Goal: Task Accomplishment & Management: Complete application form

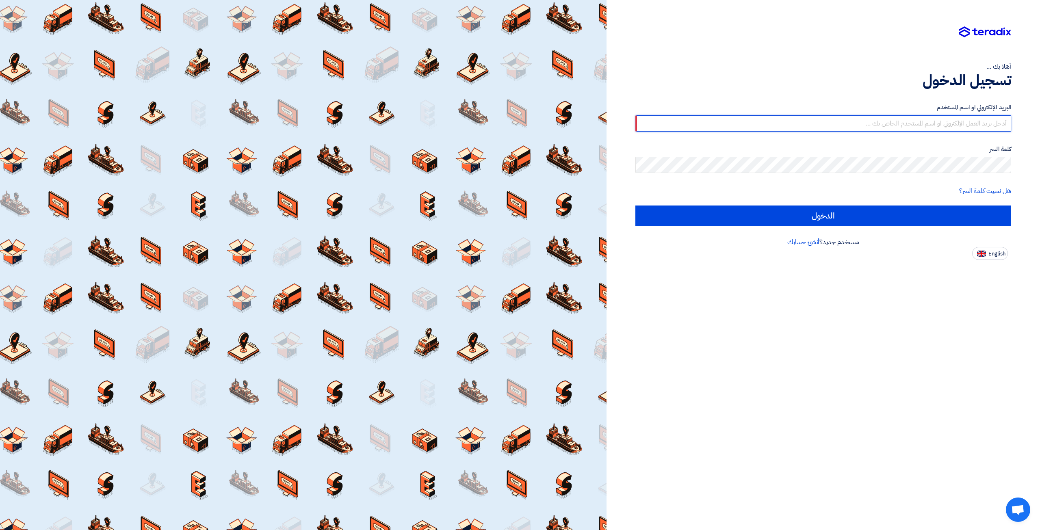
click at [950, 119] on input "text" at bounding box center [823, 123] width 376 height 16
type input "elite@elitegeneralsupplies.org"
click at [740, 227] on div "البريد الإلكتروني او اسم المستخدم elite@elitegeneralsupplies.org كلمة السر هل ن…" at bounding box center [823, 164] width 376 height 146
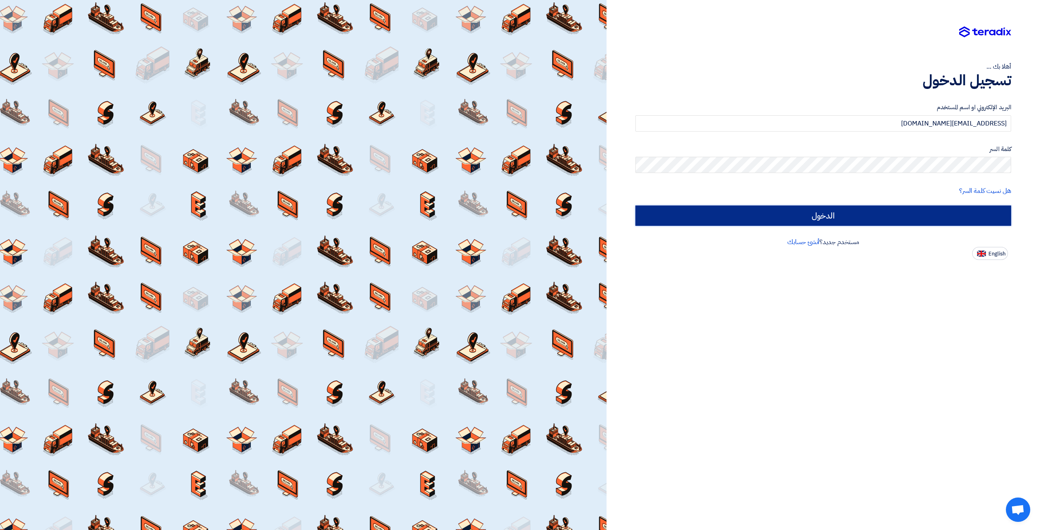
click at [748, 217] on input "الدخول" at bounding box center [823, 216] width 376 height 20
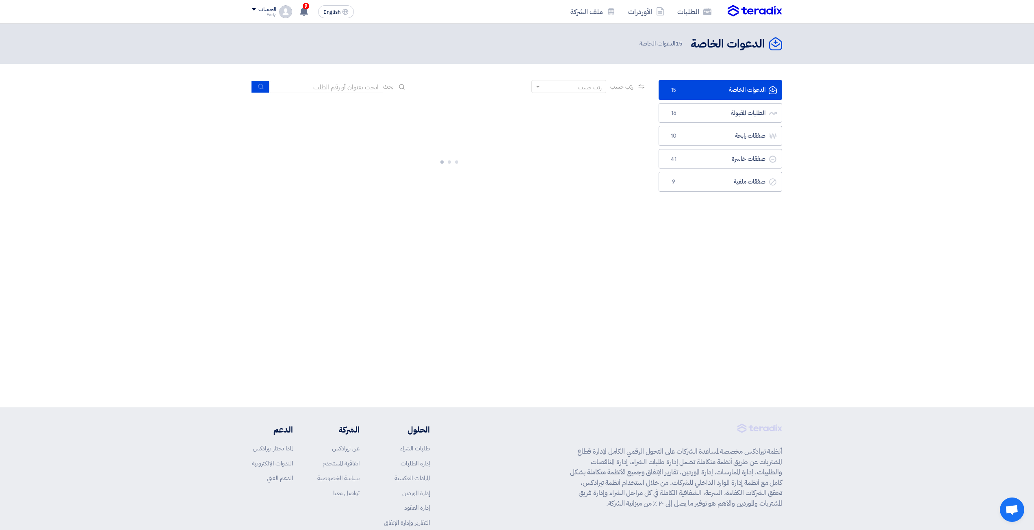
drag, startPoint x: 681, startPoint y: 173, endPoint x: 561, endPoint y: 167, distance: 120.0
click at [556, 169] on div at bounding box center [449, 161] width 395 height 122
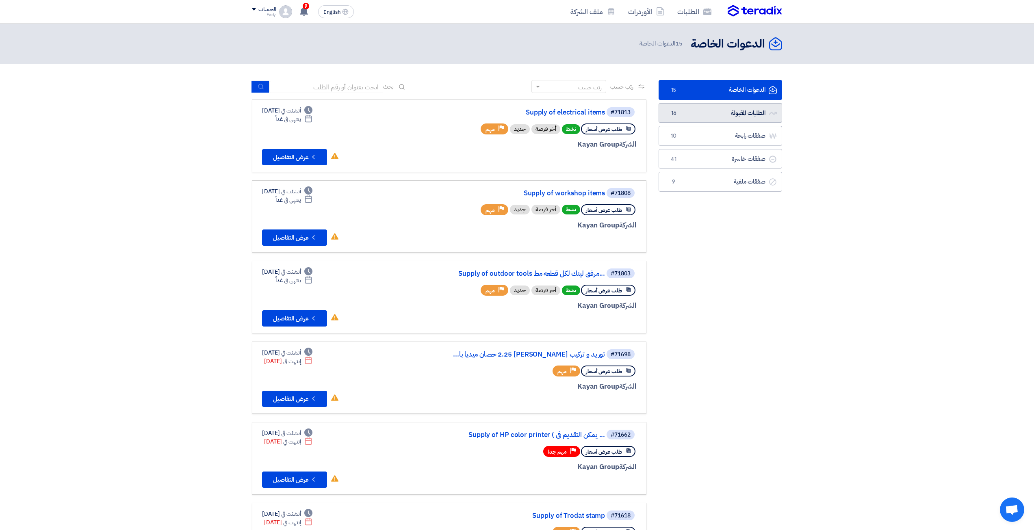
click at [708, 111] on link "الطلبات المقبولة الطلبات المقبولة 16" at bounding box center [721, 113] width 124 height 20
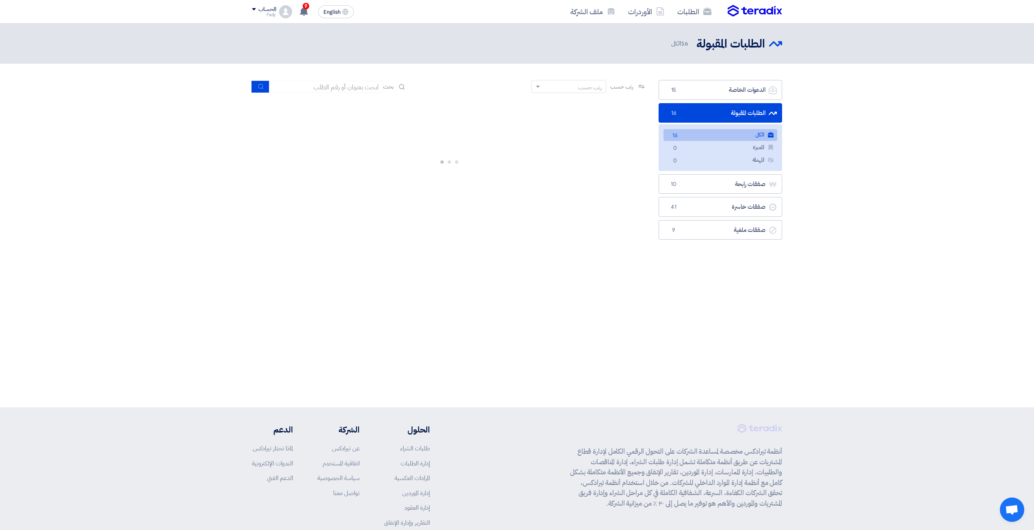
click at [705, 110] on link "الطلبات المقبولة الطلبات المقبولة 16" at bounding box center [721, 113] width 124 height 20
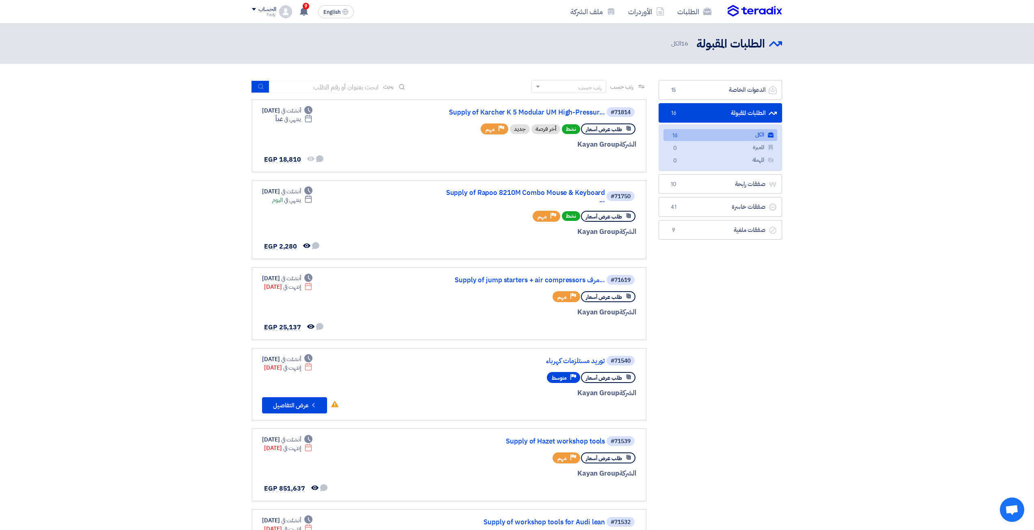
drag, startPoint x: 705, startPoint y: 110, endPoint x: 582, endPoint y: 184, distance: 143.8
click at [582, 184] on link "#71750 Supply of Rapoo 8210M Combo Mouse & Keyboard ... طلب عرض أسعار نشط Prior…" at bounding box center [449, 219] width 395 height 79
click at [574, 192] on link "Supply of Rapoo 8210M Combo Mouse & Keyboard ..." at bounding box center [523, 196] width 163 height 15
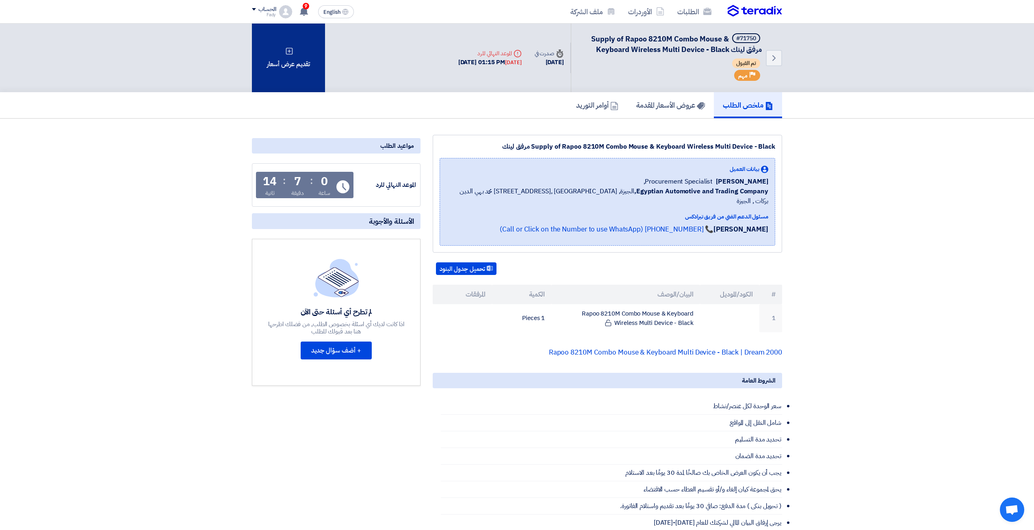
click at [284, 66] on div "تقديم عرض أسعار" at bounding box center [288, 58] width 73 height 69
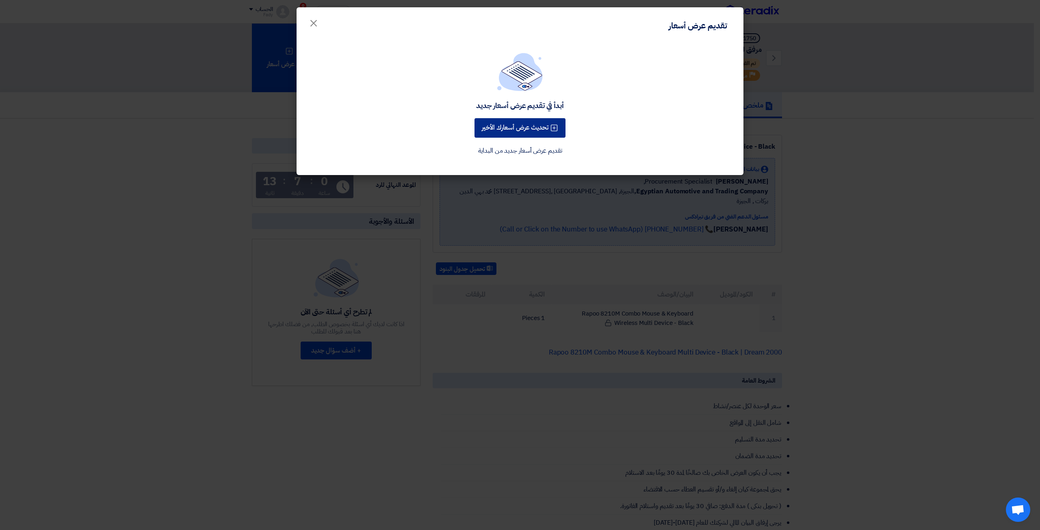
click at [523, 133] on button "تحديث عرض أسعارك الأخير" at bounding box center [520, 128] width 91 height 20
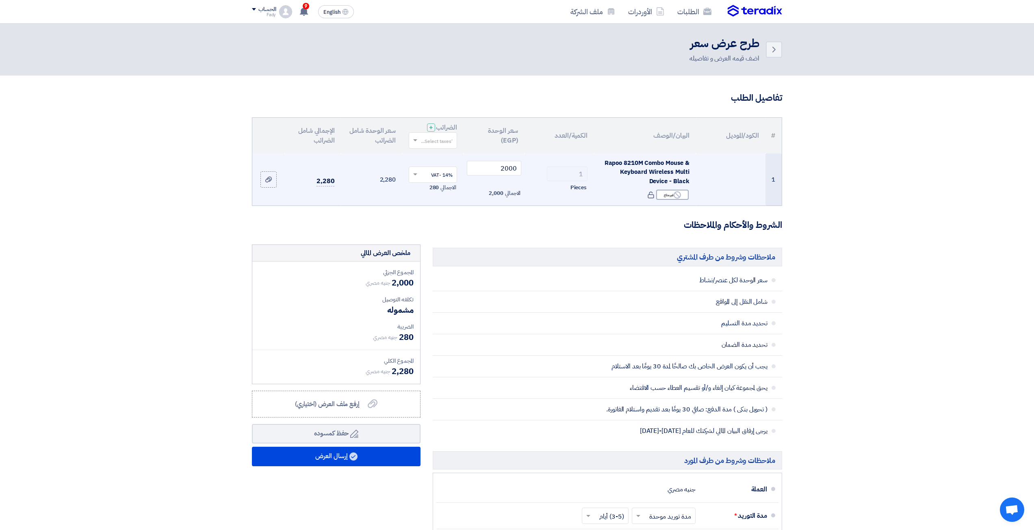
drag, startPoint x: 522, startPoint y: 133, endPoint x: 487, endPoint y: 177, distance: 56.1
click at [487, 177] on td "2000 الاجمالي 2,000" at bounding box center [494, 180] width 61 height 52
click at [491, 165] on input "2000" at bounding box center [494, 168] width 55 height 15
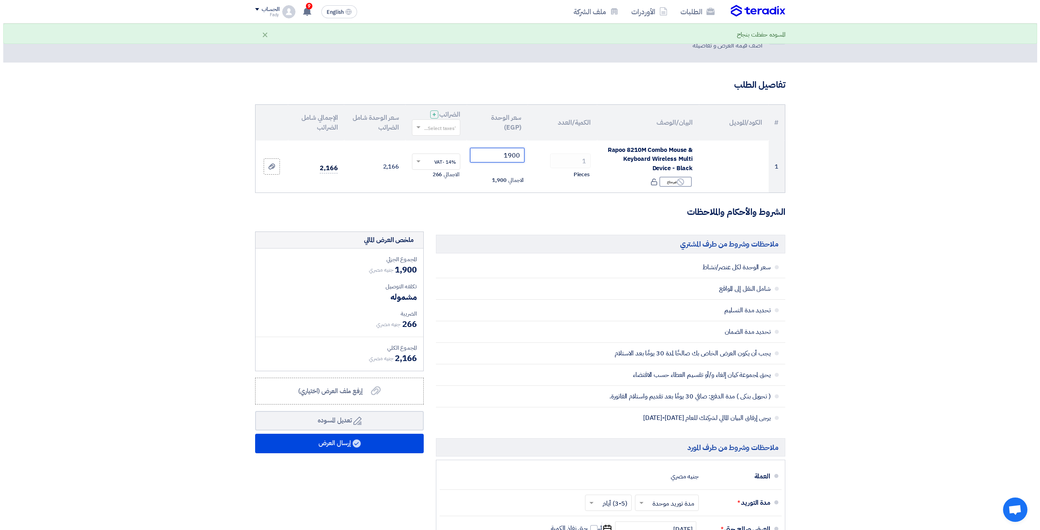
scroll to position [41, 0]
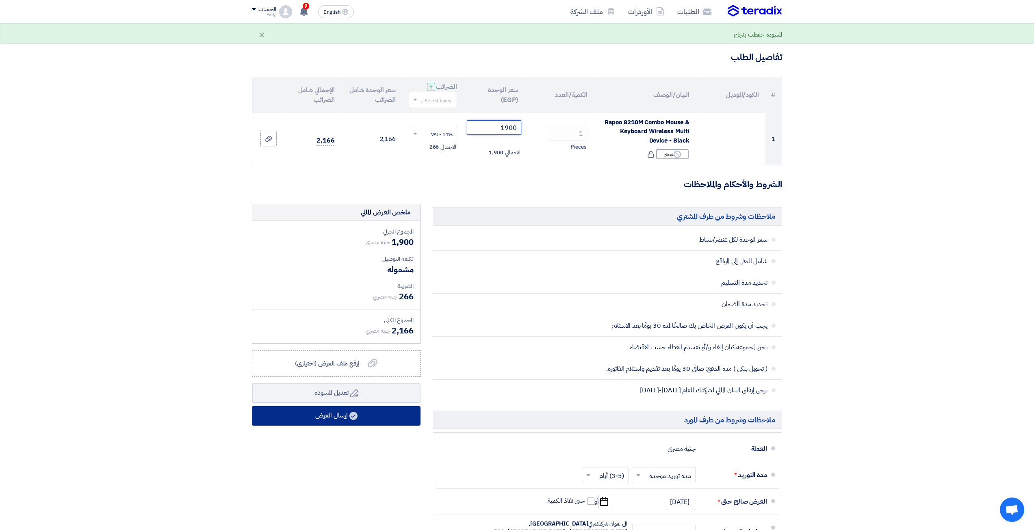
type input "1900"
click at [368, 415] on button "إرسال العرض" at bounding box center [336, 416] width 169 height 20
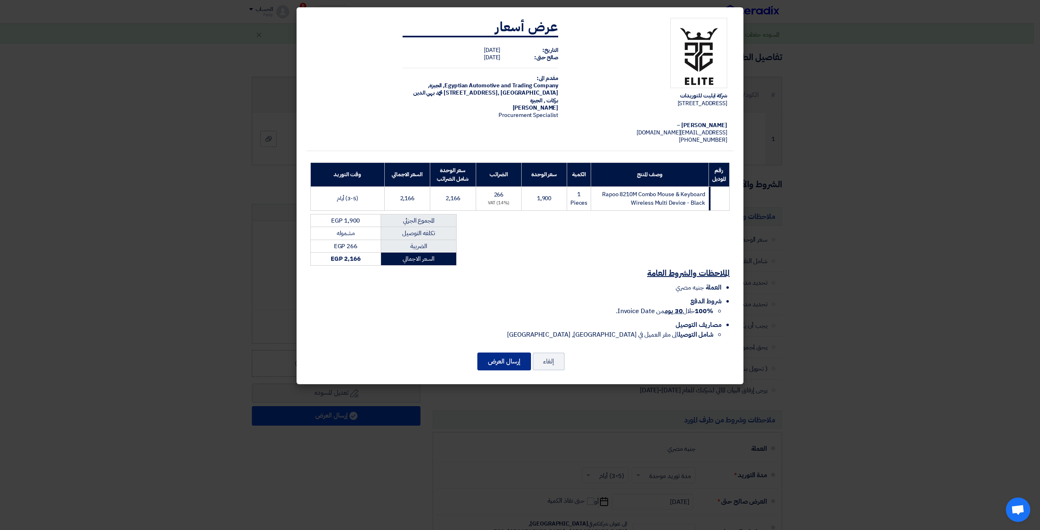
click at [496, 360] on button "إرسال العرض" at bounding box center [504, 362] width 54 height 18
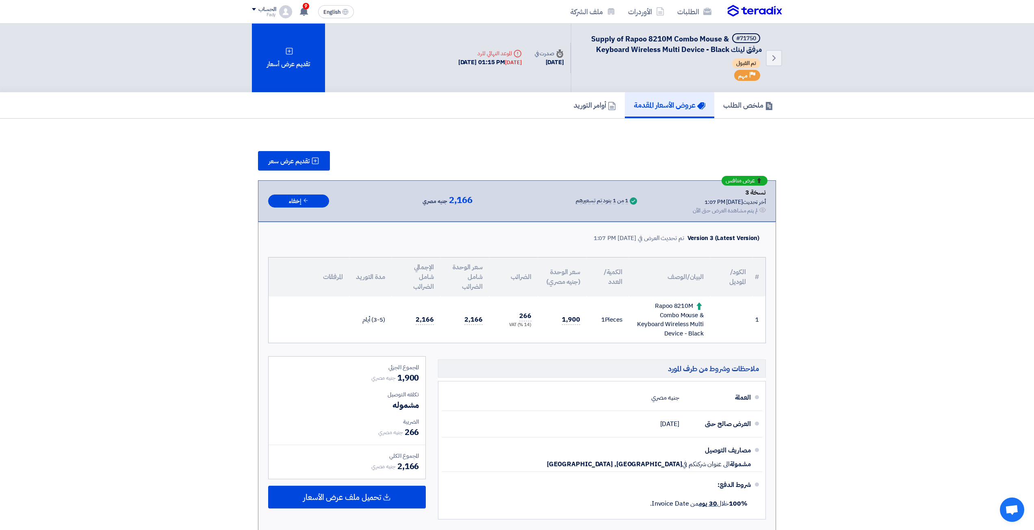
drag, startPoint x: 376, startPoint y: 440, endPoint x: 353, endPoint y: 464, distance: 33.6
drag, startPoint x: 353, startPoint y: 464, endPoint x: 254, endPoint y: 232, distance: 251.8
click at [275, 241] on div "Version 3 (Latest Version) تم تحديث العرض في 15 Oct 2025, 1:07 PM # الكود/المود…" at bounding box center [517, 376] width 518 height 309
